Goal: Find specific page/section: Find specific page/section

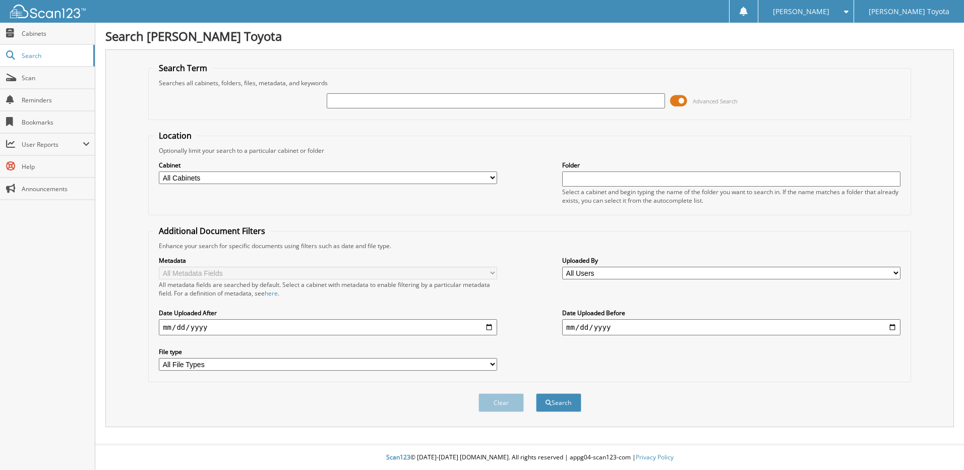
click at [428, 105] on input "text" at bounding box center [496, 100] width 338 height 15
type input "326686"
click at [557, 406] on button "Search" at bounding box center [558, 402] width 45 height 19
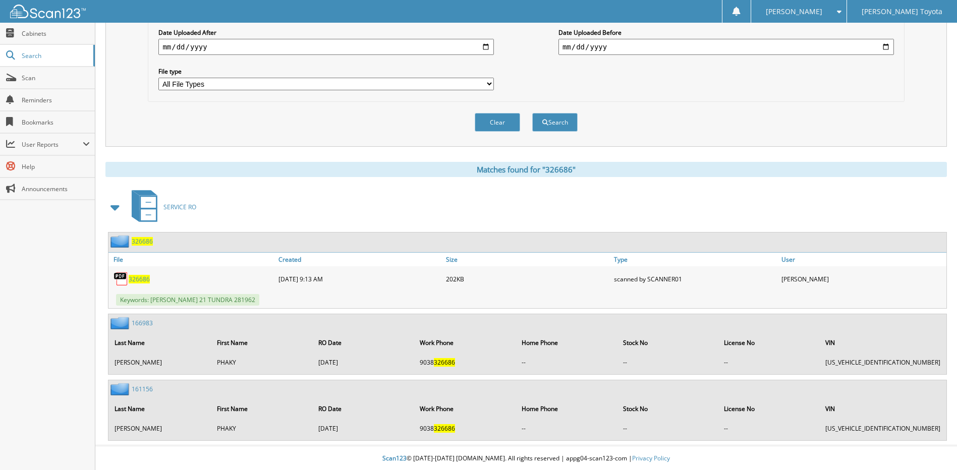
scroll to position [282, 0]
click at [143, 239] on span "326686" at bounding box center [142, 240] width 21 height 9
